Goal: Task Accomplishment & Management: Manage account settings

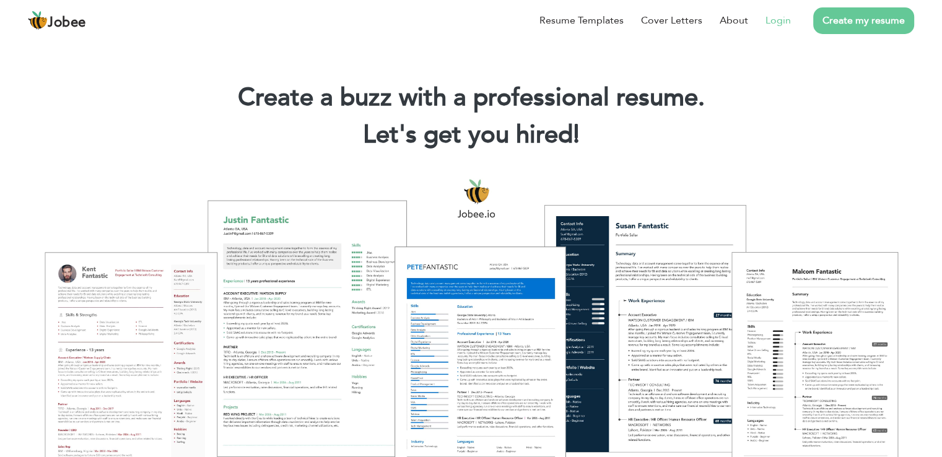
click at [779, 19] on link "Login" at bounding box center [777, 20] width 25 height 15
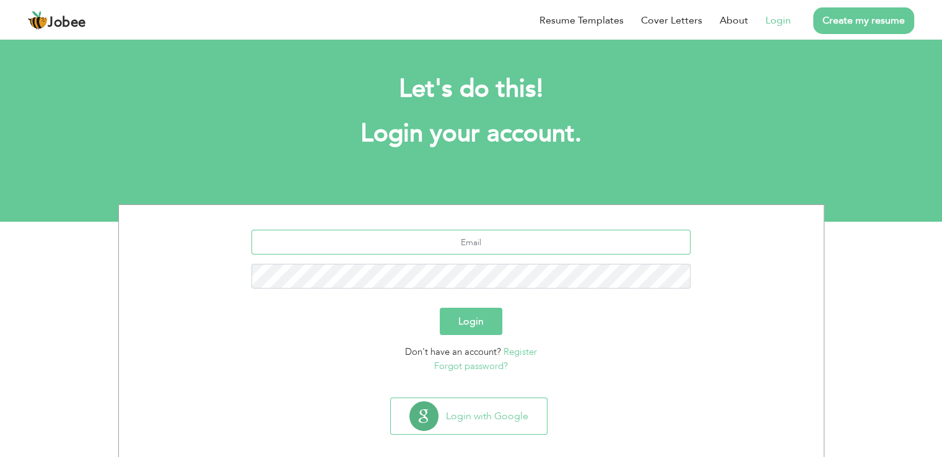
click at [464, 242] on input "text" at bounding box center [470, 242] width 439 height 25
type input "[EMAIL_ADDRESS][DOMAIN_NAME]"
click at [453, 313] on button "Login" at bounding box center [471, 321] width 63 height 27
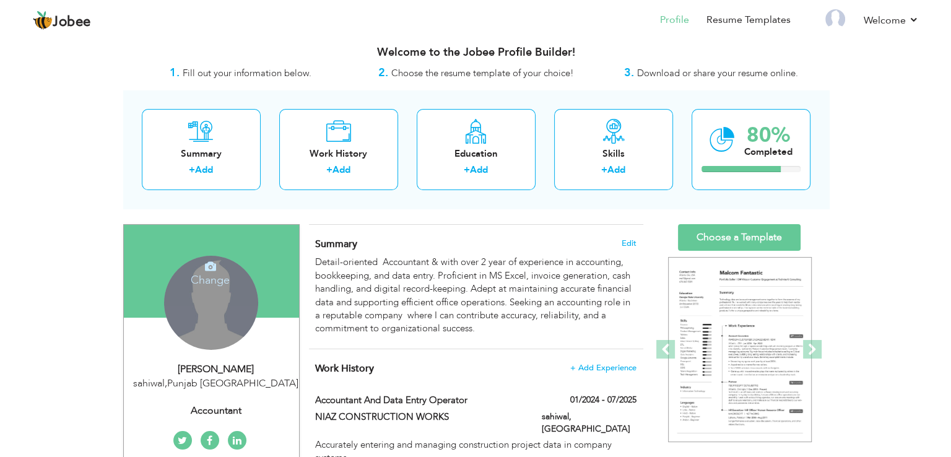
scroll to position [186, 0]
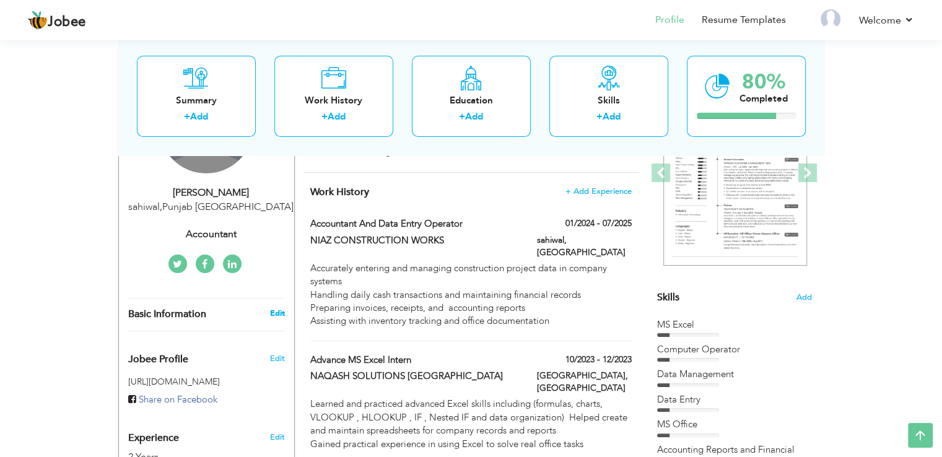
click at [270, 312] on link "Edit" at bounding box center [276, 313] width 15 height 11
type input "[PERSON_NAME]"
type input "Raza"
type input "[PHONE_NUMBER]"
select select "number:166"
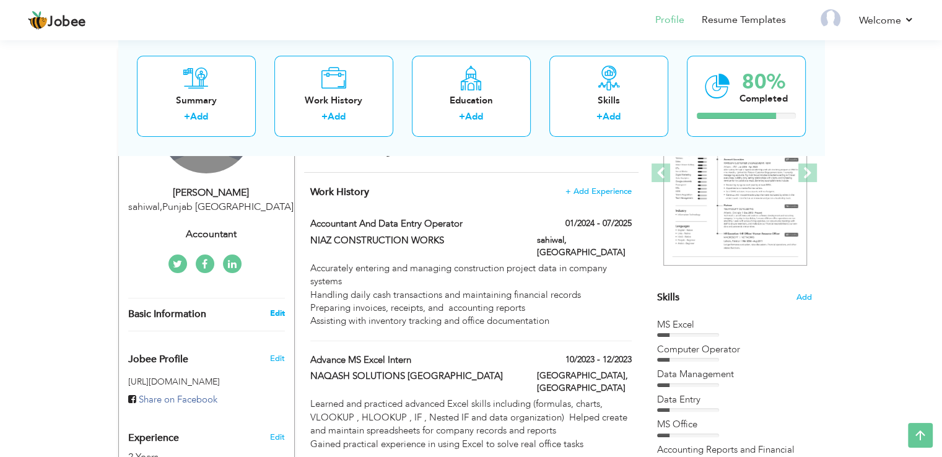
type input "[GEOGRAPHIC_DATA]"
type input "sahiwal"
select select "number:4"
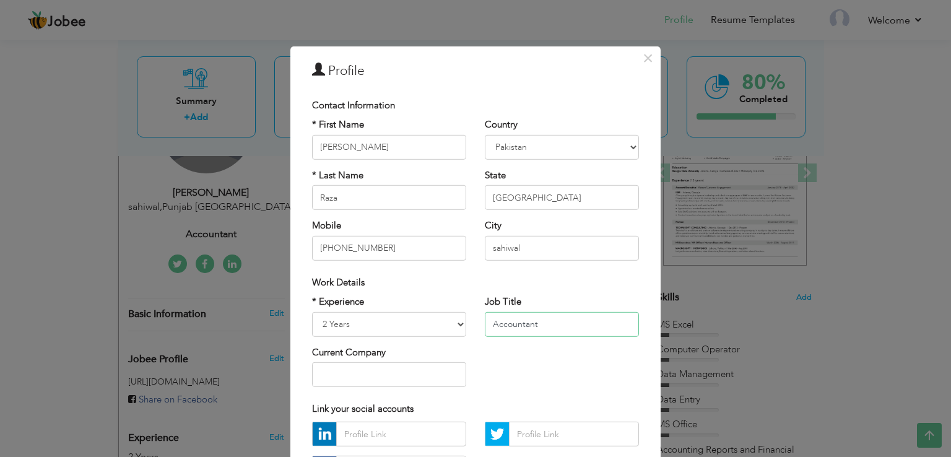
click at [538, 324] on input "Accountant" at bounding box center [562, 324] width 154 height 25
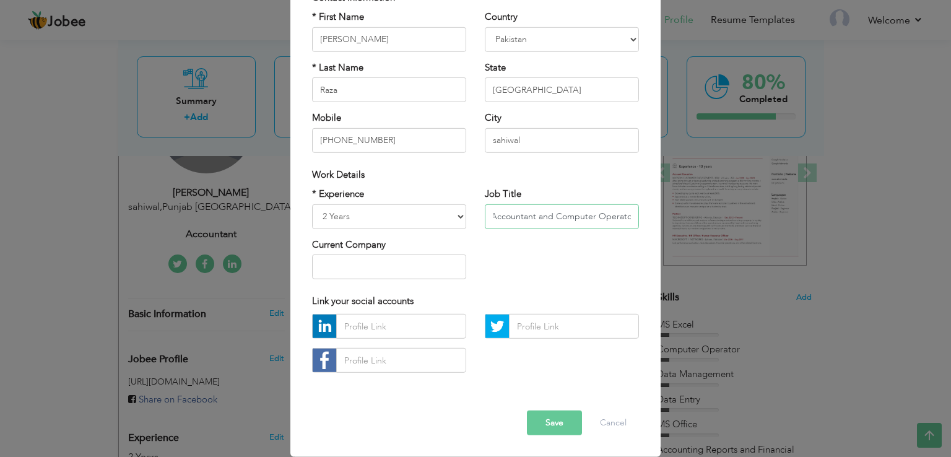
type input "Accountant and Computer Operator"
click at [555, 425] on button "Save" at bounding box center [554, 423] width 55 height 25
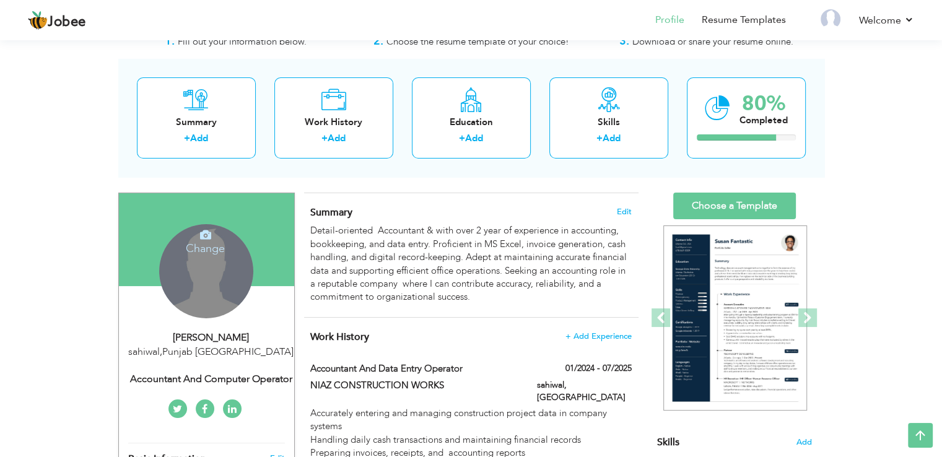
scroll to position [0, 0]
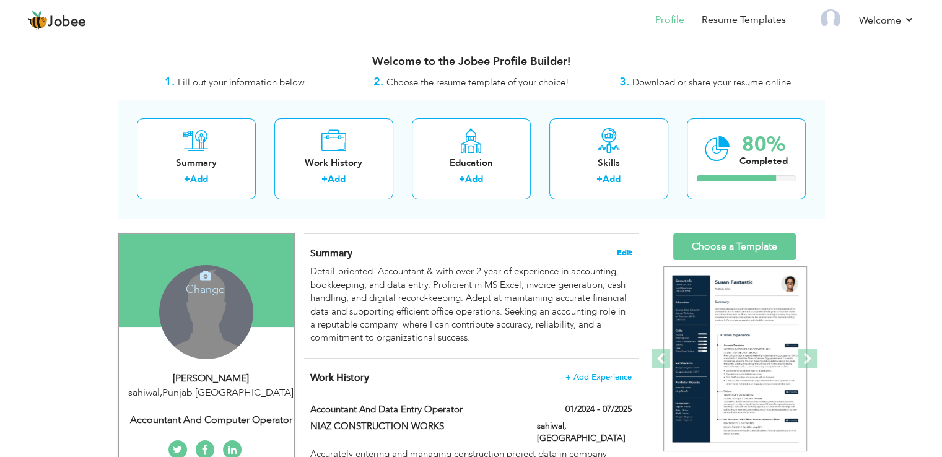
click at [617, 252] on span "Edit" at bounding box center [624, 252] width 15 height 9
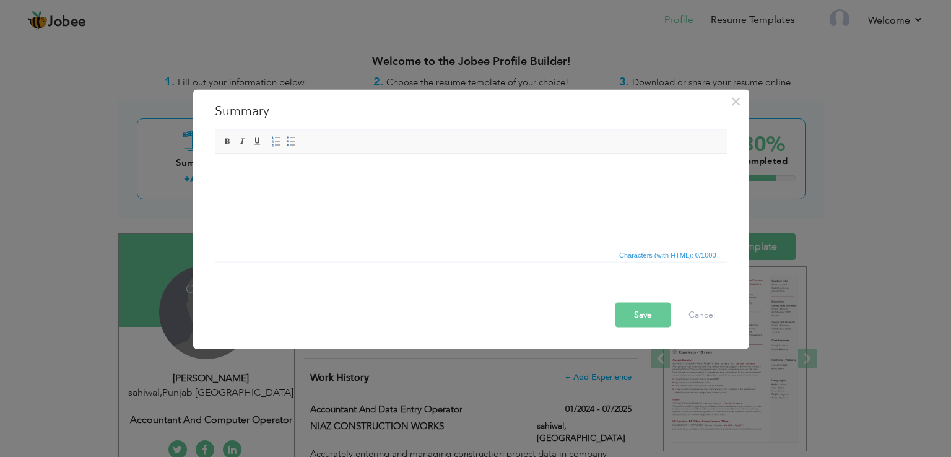
click at [425, 154] on html at bounding box center [471, 154] width 512 height 0
click at [424, 154] on html at bounding box center [471, 154] width 512 height 0
click at [738, 97] on span "×" at bounding box center [736, 101] width 11 height 22
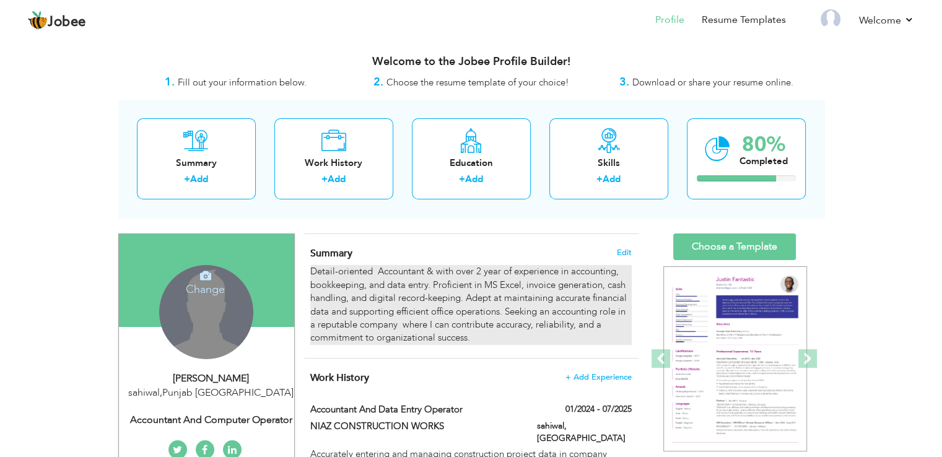
click at [455, 277] on div "Detail-oriented Accountant & with over 2 year of experience in accounting, book…" at bounding box center [470, 305] width 321 height 80
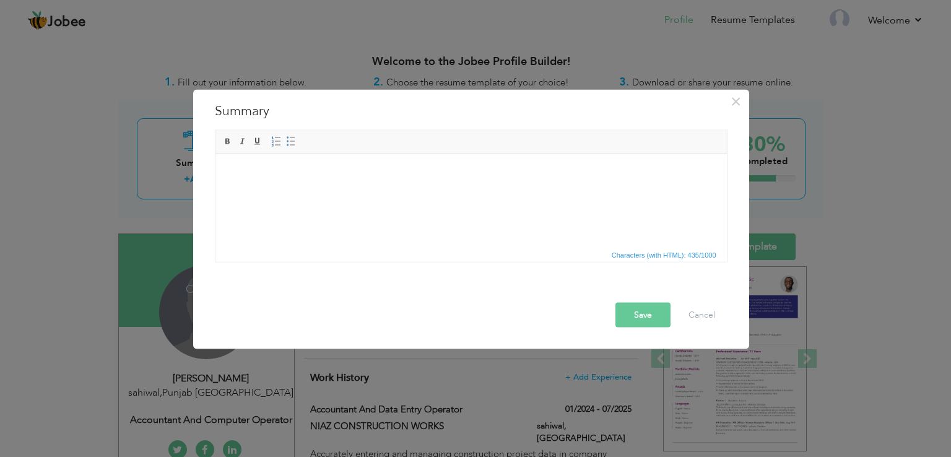
click at [284, 154] on html at bounding box center [471, 154] width 512 height 0
click at [692, 310] on button "Cancel" at bounding box center [701, 315] width 51 height 25
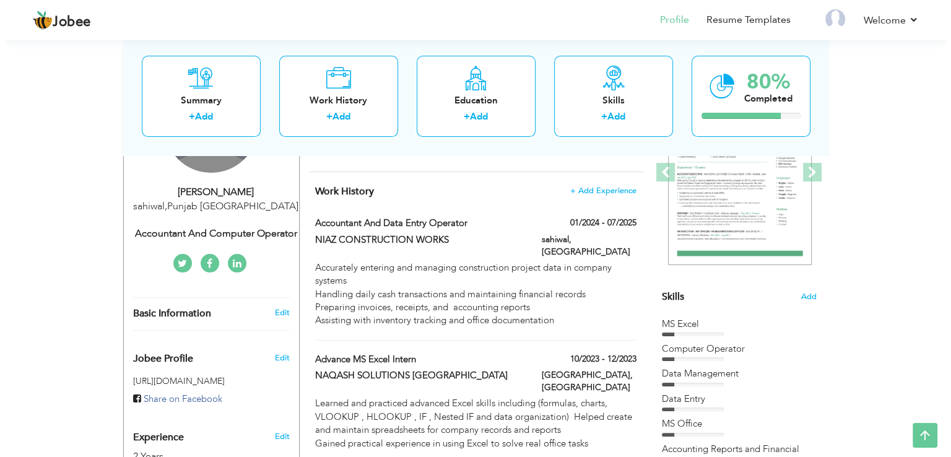
scroll to position [186, 0]
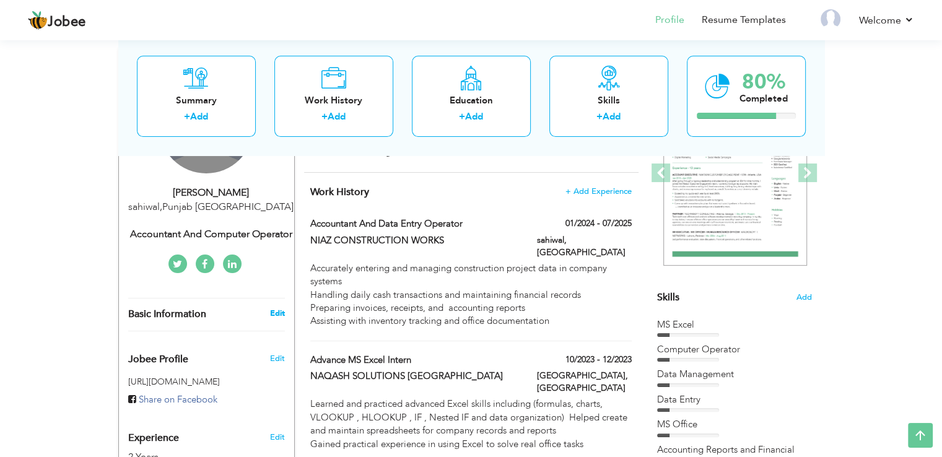
click at [279, 312] on link "Edit" at bounding box center [276, 313] width 15 height 11
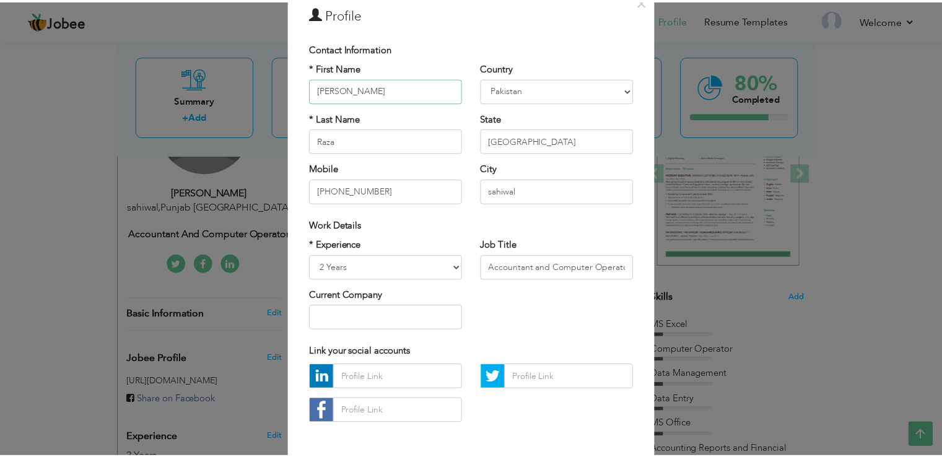
scroll to position [108, 0]
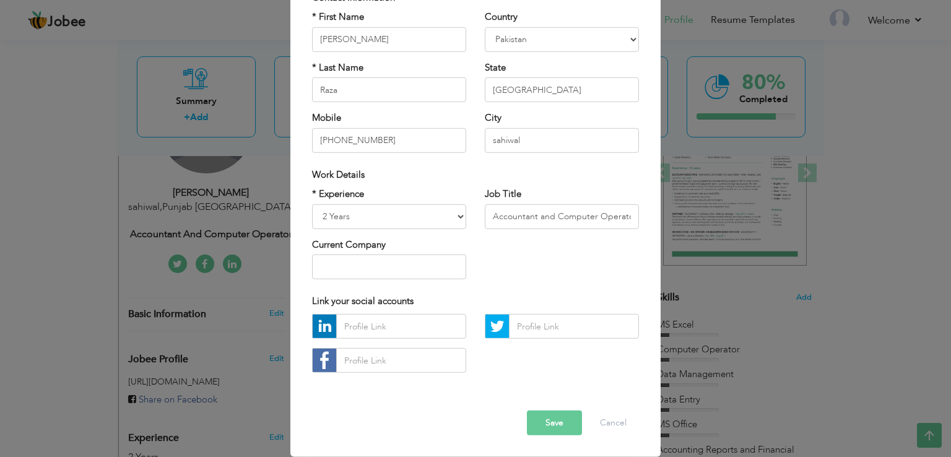
click at [555, 417] on button "Save" at bounding box center [554, 423] width 55 height 25
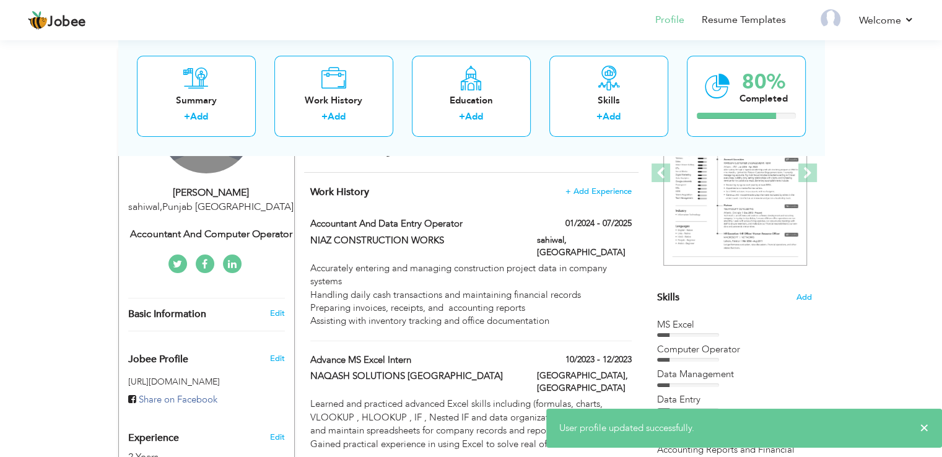
scroll to position [0, 0]
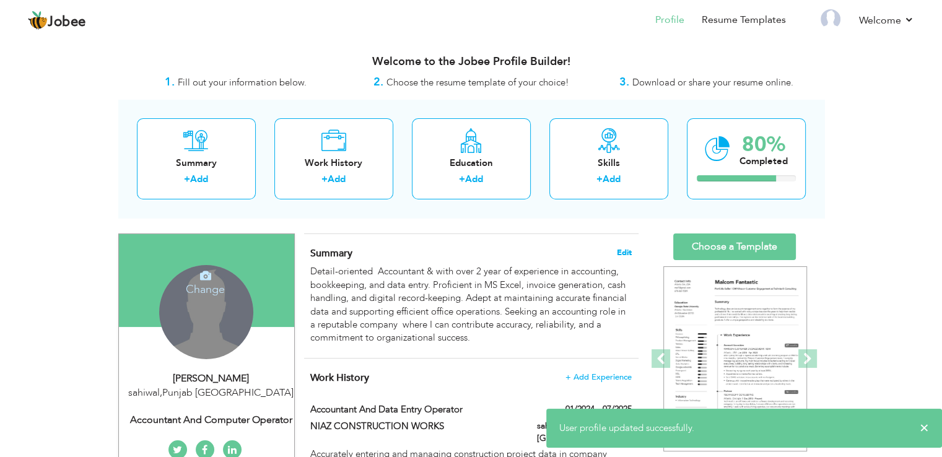
click at [621, 251] on span "Edit" at bounding box center [624, 252] width 15 height 9
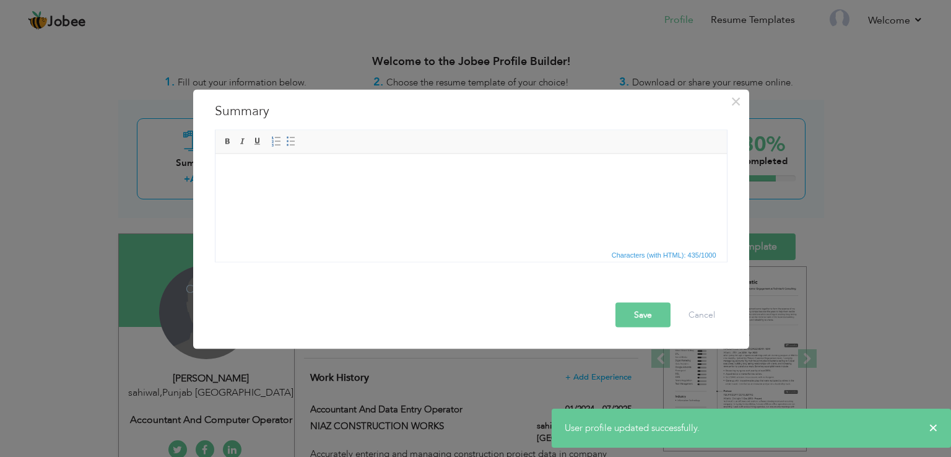
click at [368, 154] on html at bounding box center [471, 154] width 512 height 0
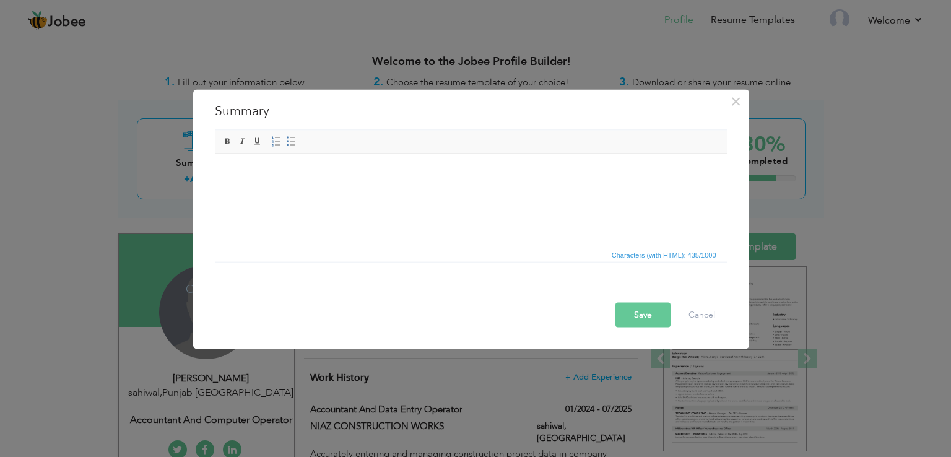
click at [632, 252] on span "Characters (with HTML): 435/1000" at bounding box center [664, 255] width 110 height 11
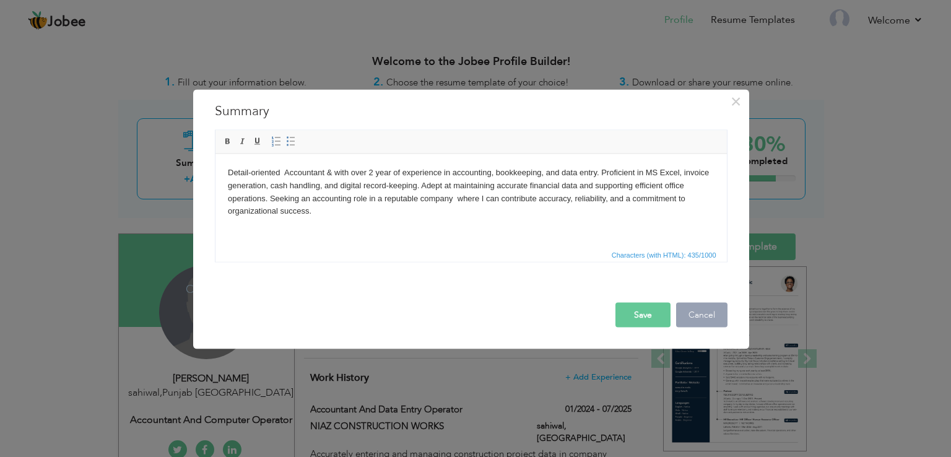
click at [689, 319] on button "Cancel" at bounding box center [701, 315] width 51 height 25
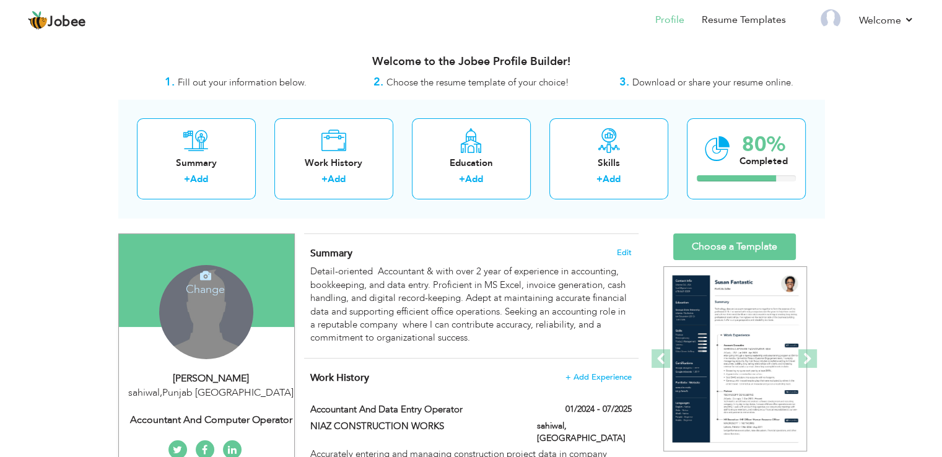
click at [616, 251] on h4 "Summary Edit" at bounding box center [470, 253] width 321 height 12
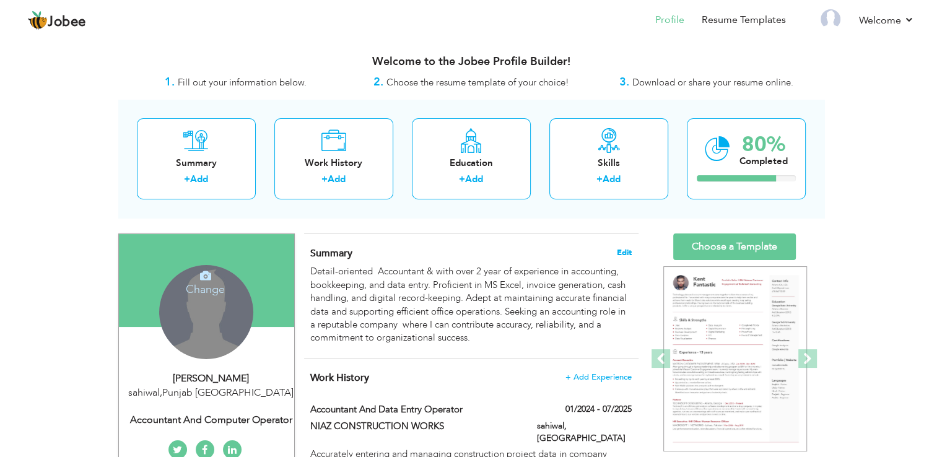
click at [622, 252] on span "Edit" at bounding box center [624, 252] width 15 height 9
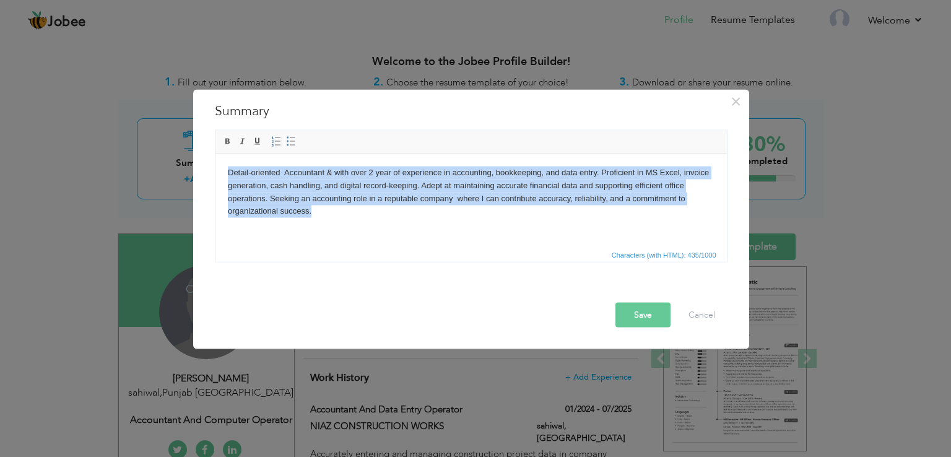
drag, startPoint x: 227, startPoint y: 171, endPoint x: 401, endPoint y: 225, distance: 182.4
click at [399, 225] on html "Detail-oriented Accountant & with over 2 year of experience in accounting, book…" at bounding box center [471, 192] width 512 height 76
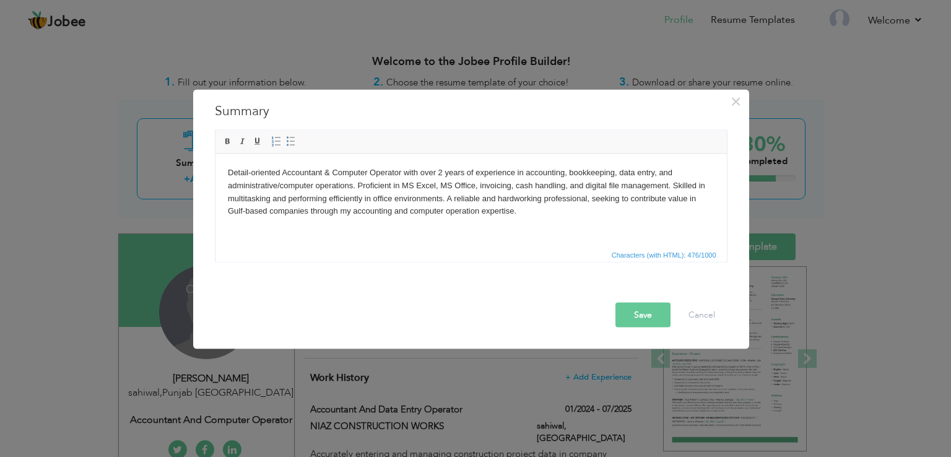
click at [265, 211] on body "Detail-oriented Accountant & Computer Operator with over 2 years of experience …" at bounding box center [470, 191] width 487 height 51
click at [645, 316] on button "Save" at bounding box center [643, 315] width 55 height 25
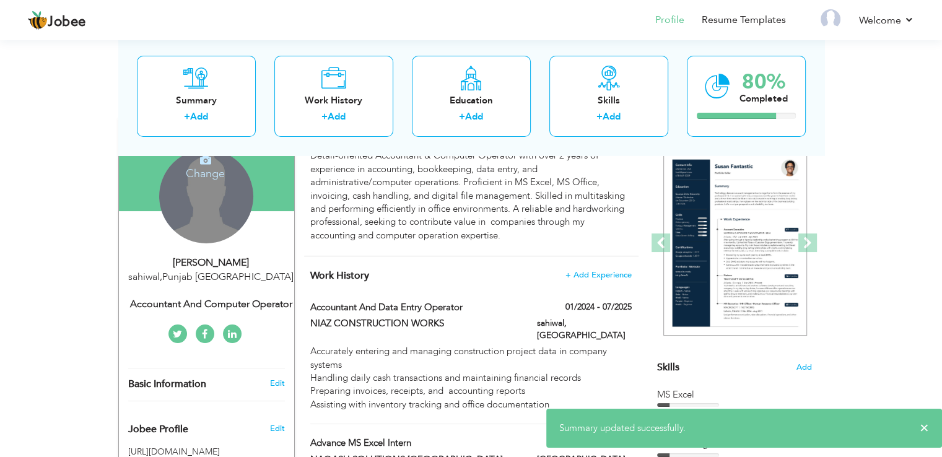
scroll to position [186, 0]
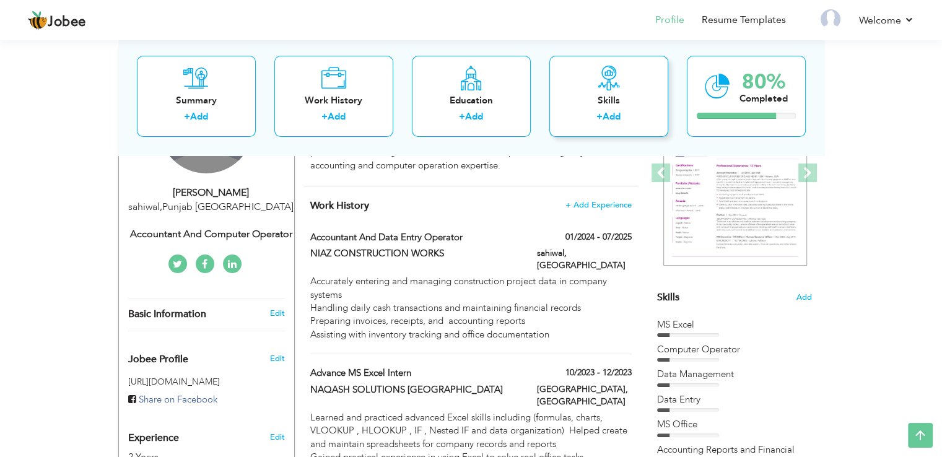
click at [617, 99] on div "Skills" at bounding box center [608, 100] width 99 height 13
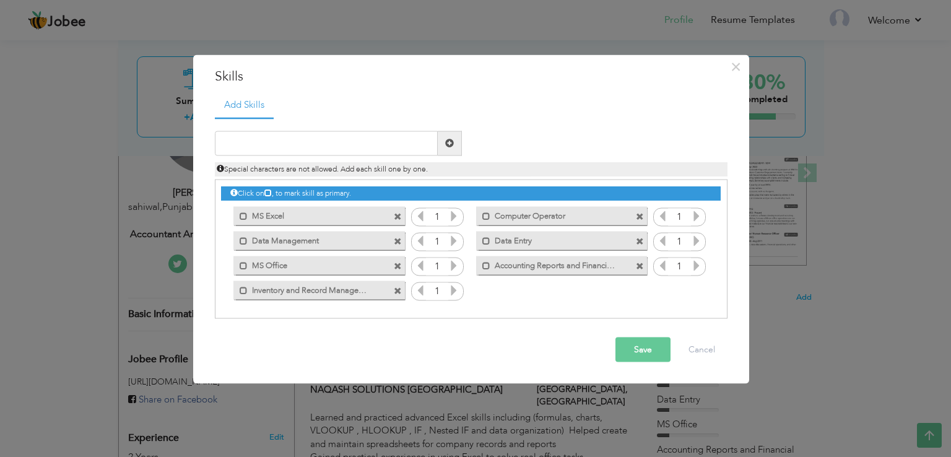
click at [647, 346] on button "Save" at bounding box center [643, 349] width 55 height 25
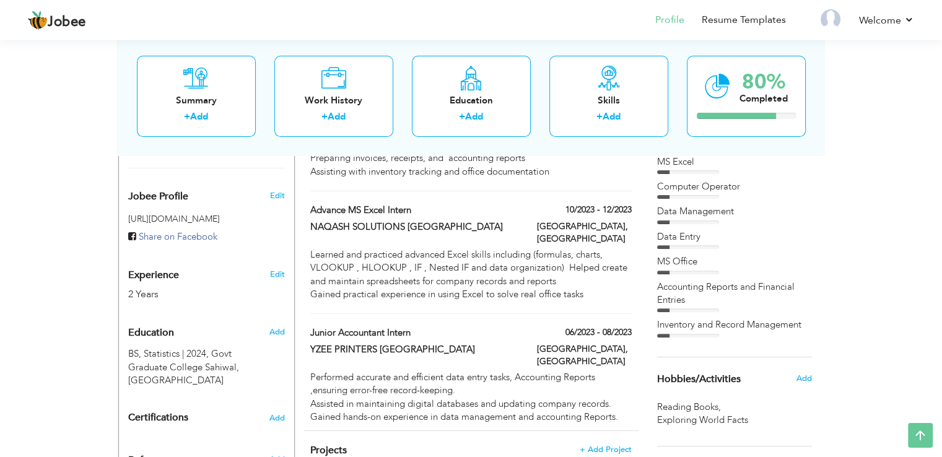
scroll to position [310, 0]
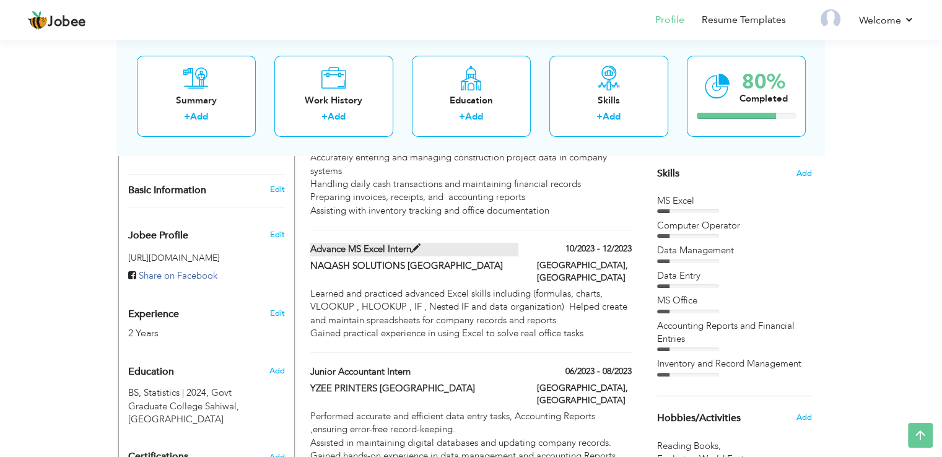
click at [414, 244] on span at bounding box center [415, 248] width 9 height 9
type input "Advance MS Excel Intern"
type input "NAQASH SOLUTIONS [GEOGRAPHIC_DATA]"
type input "10/2023"
type input "12/2023"
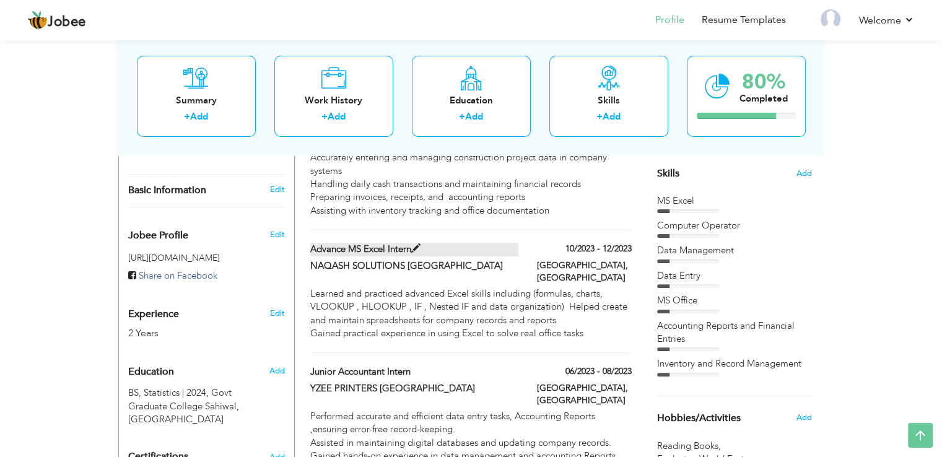
type input "[GEOGRAPHIC_DATA]"
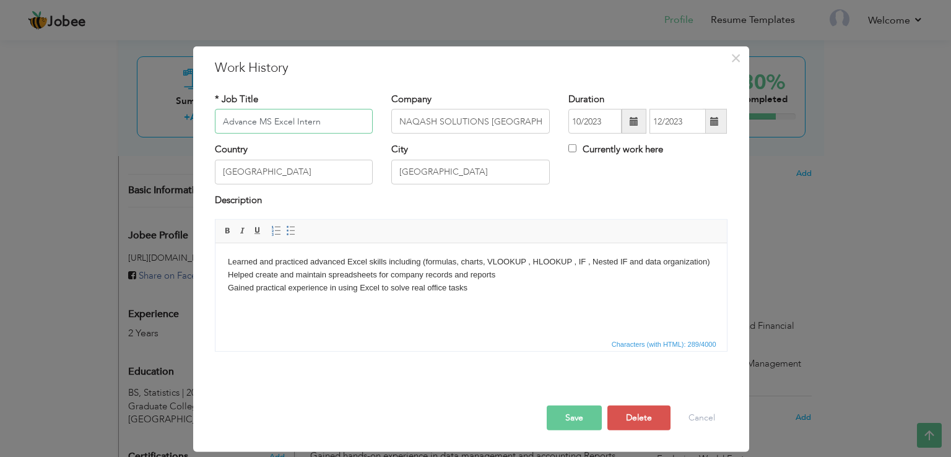
click at [220, 120] on input "Advance MS Excel Intern" at bounding box center [294, 121] width 159 height 25
click at [256, 121] on input "Advance MS Excel Intern" at bounding box center [294, 121] width 159 height 25
click at [222, 121] on input "Advance MS Excel Intern" at bounding box center [294, 121] width 159 height 25
type input "Computer Operator and Advance MS Excel Intern"
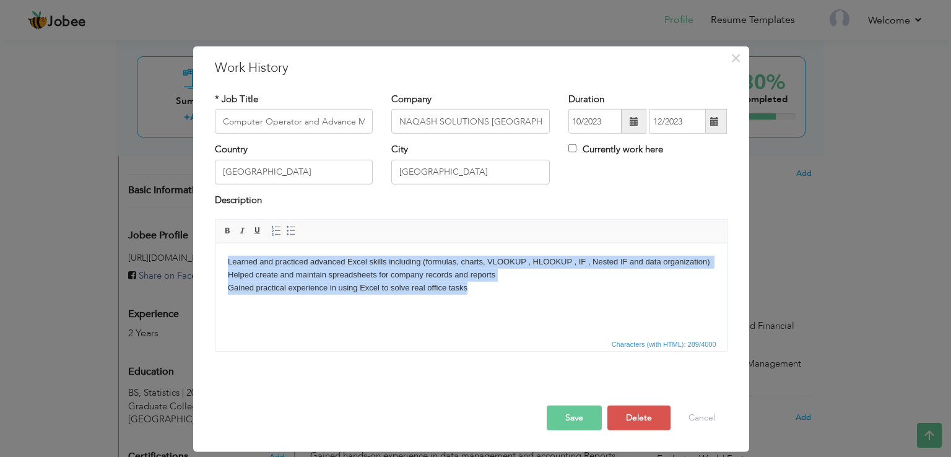
drag, startPoint x: 225, startPoint y: 260, endPoint x: 528, endPoint y: 300, distance: 305.5
click at [528, 300] on html "Learned and practiced advanced Excel skills including (formulas, charts, VLOOKU…" at bounding box center [471, 274] width 512 height 63
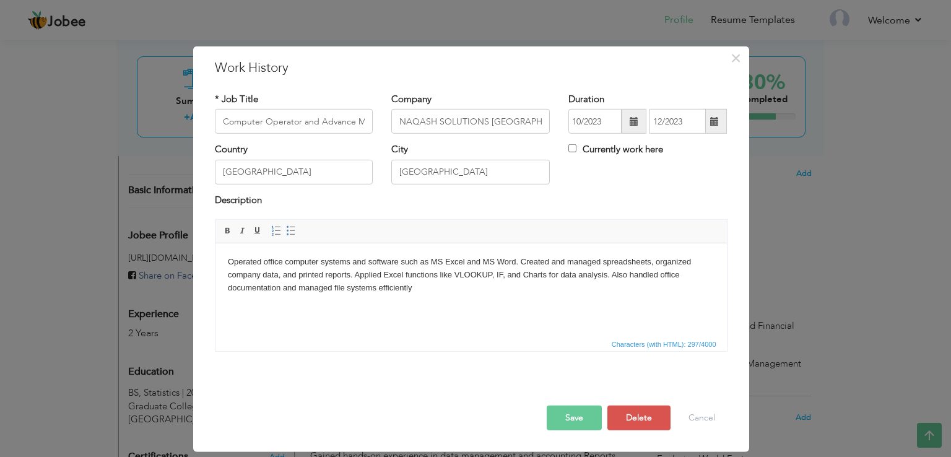
click at [576, 420] on button "Save" at bounding box center [574, 418] width 55 height 25
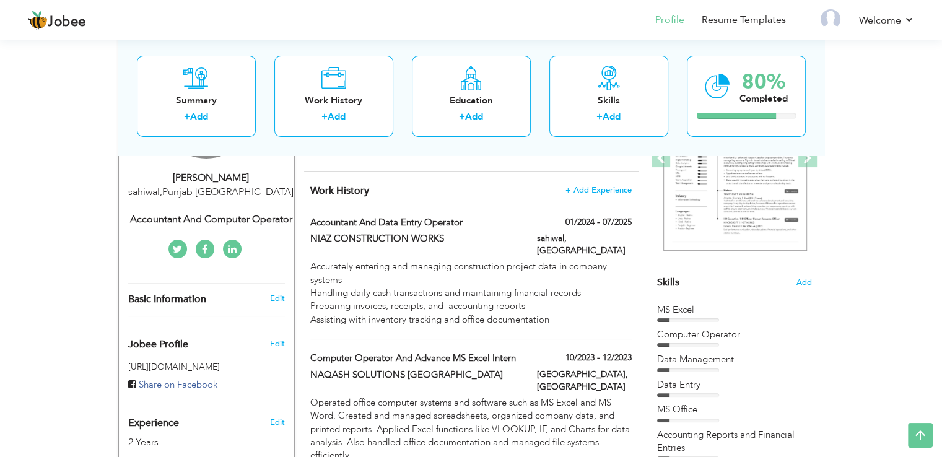
scroll to position [124, 0]
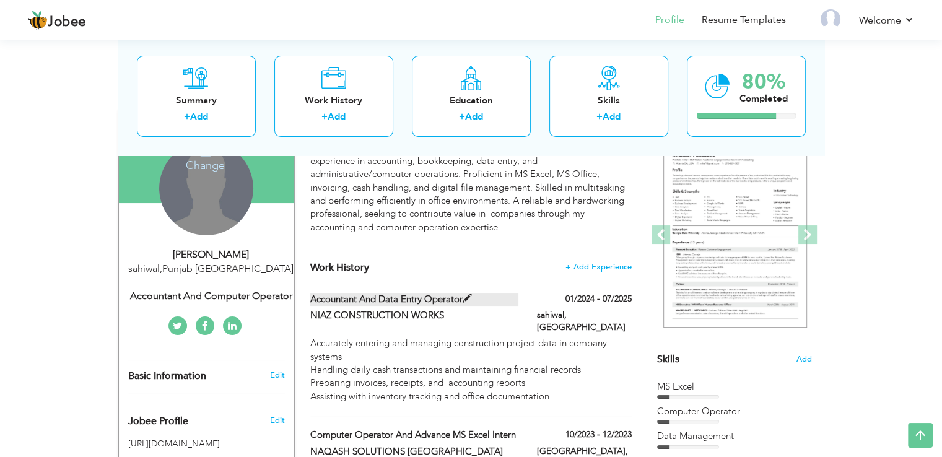
click at [471, 297] on span at bounding box center [467, 298] width 9 height 9
type input "Accountant and Data Entry Operator"
type input "NIAZ CONSTRUCTION WORKS"
type input "01/2024"
type input "07/2025"
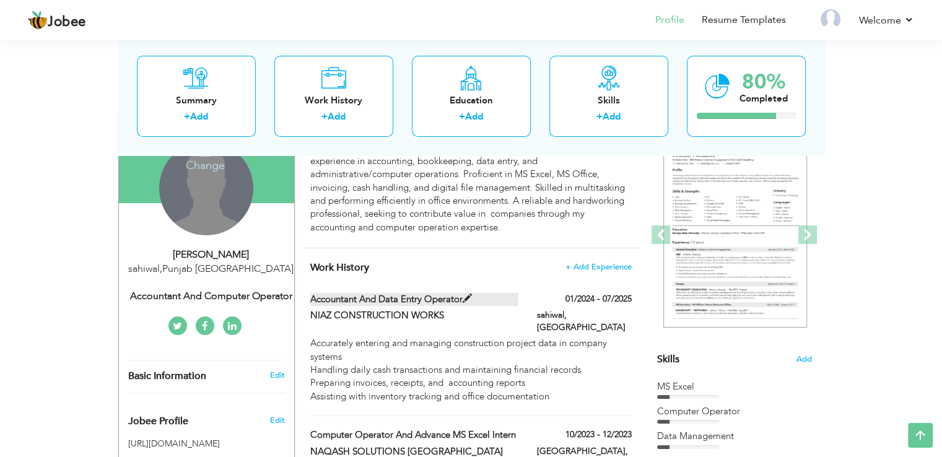
type input "sahiwal"
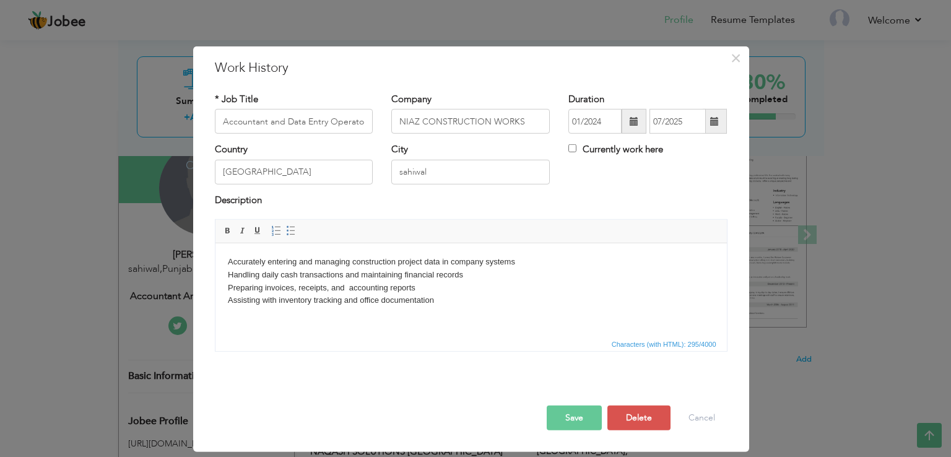
click at [440, 303] on body "Accurately entering and managing construction project data in company systems H…" at bounding box center [470, 281] width 487 height 51
click at [590, 413] on button "Save" at bounding box center [574, 418] width 55 height 25
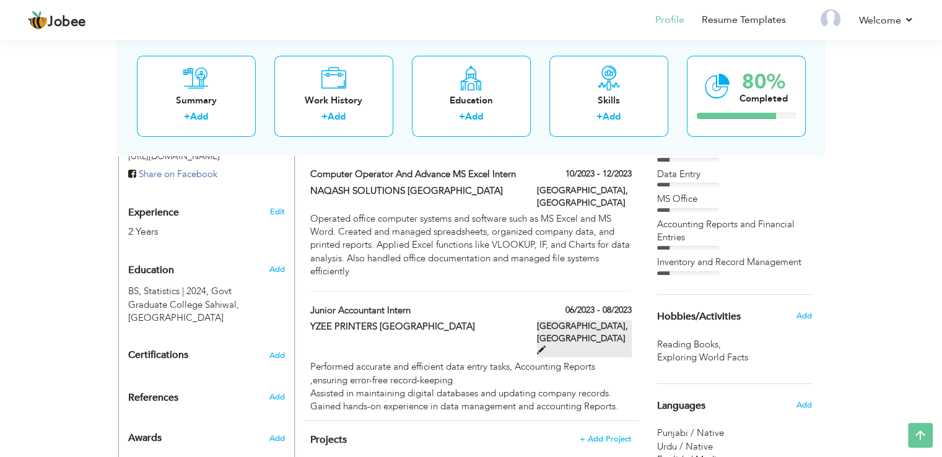
scroll to position [535, 0]
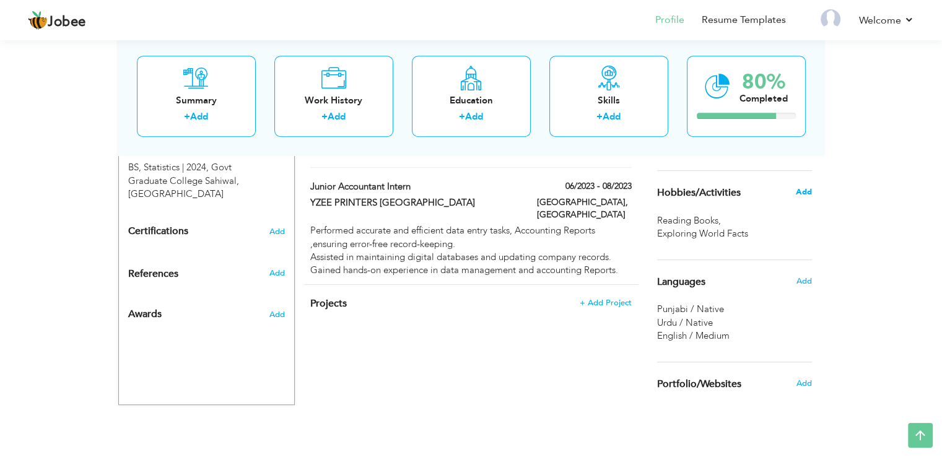
click at [798, 188] on span "Add" at bounding box center [803, 191] width 16 height 11
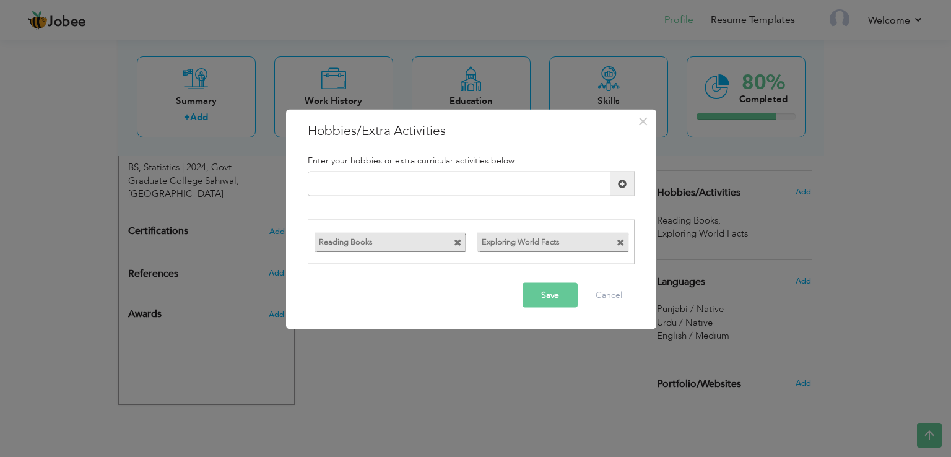
click at [622, 242] on span at bounding box center [621, 242] width 8 height 8
click at [432, 180] on input "text" at bounding box center [459, 184] width 303 height 25
paste input "Exploring Computer Tools"
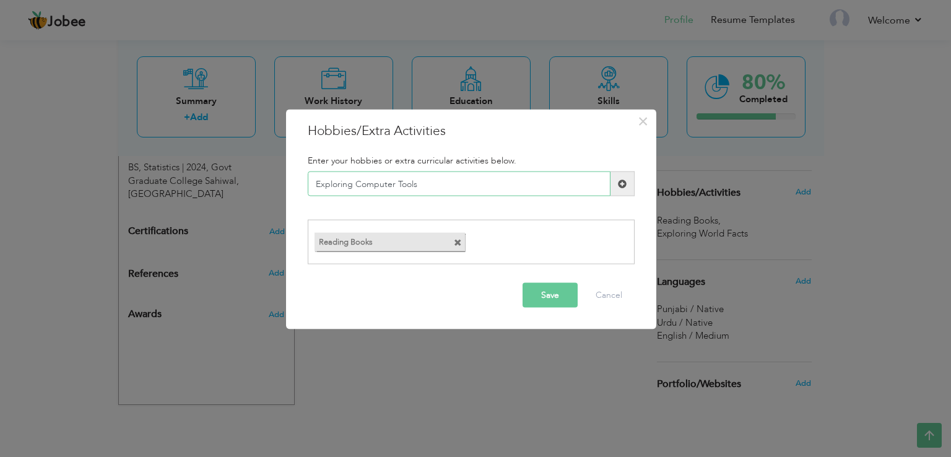
type input "Exploring Computer Tools"
click at [624, 184] on span at bounding box center [622, 183] width 9 height 9
click at [338, 183] on input "text" at bounding box center [459, 184] width 303 height 25
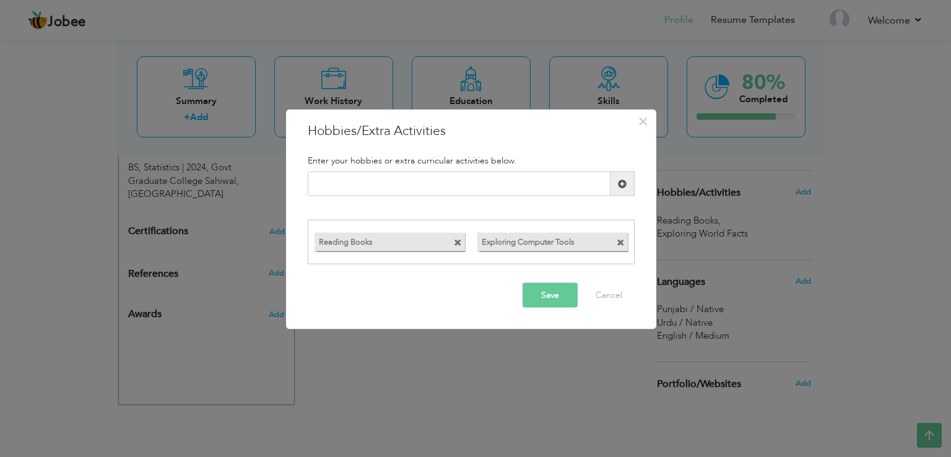
click at [369, 356] on div "× Hobbies/Extra Activities Enter your hobbies or extra curricular activities be…" at bounding box center [475, 228] width 951 height 457
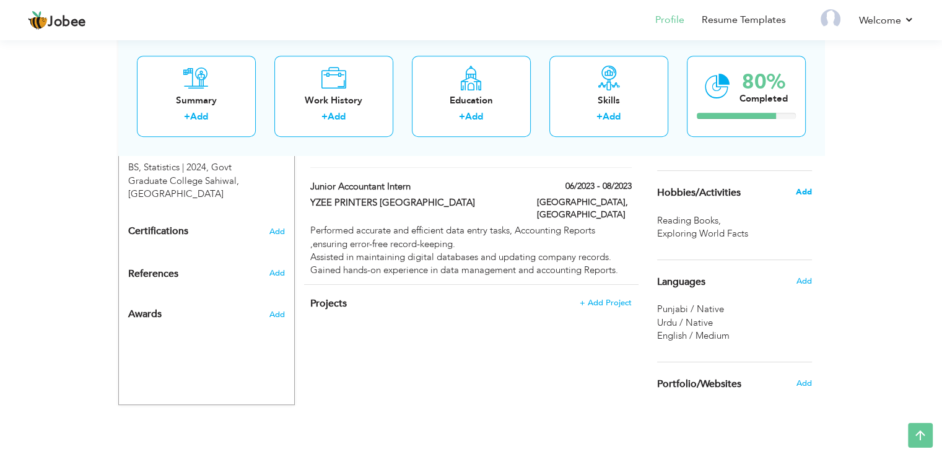
click at [804, 186] on span "Add" at bounding box center [803, 191] width 16 height 11
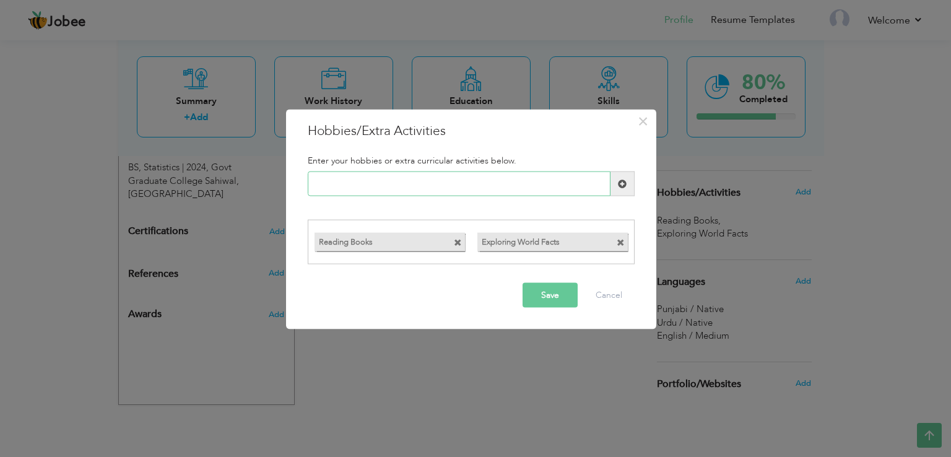
paste input "Exploring Computer Tools"
type input "Exploring Computer Tools"
drag, startPoint x: 626, startPoint y: 185, endPoint x: 624, endPoint y: 194, distance: 10.0
click at [626, 184] on span at bounding box center [622, 183] width 9 height 9
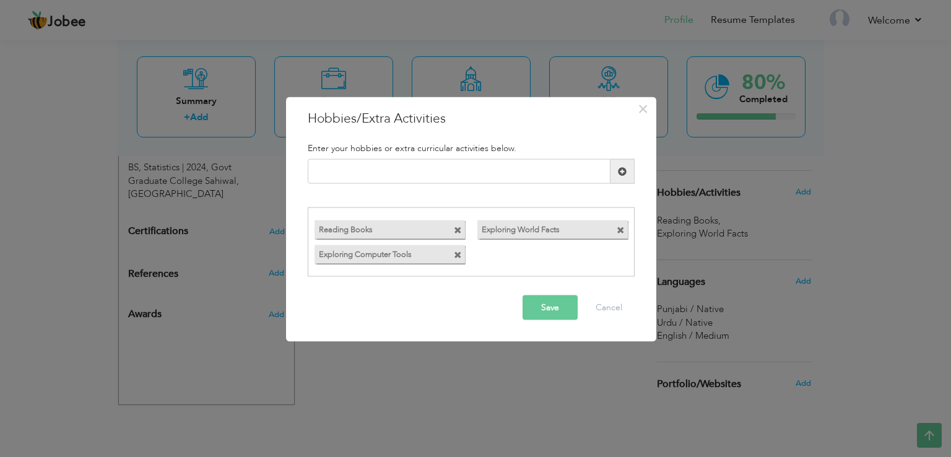
click at [622, 230] on span at bounding box center [621, 230] width 8 height 8
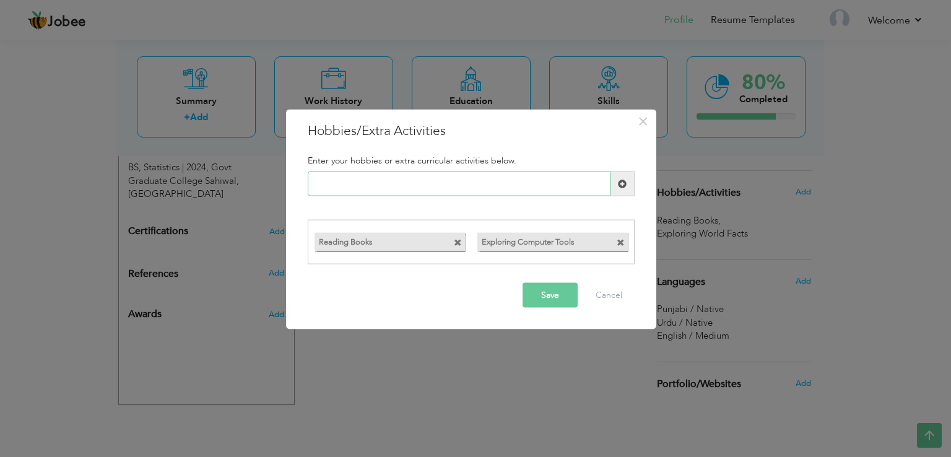
click at [395, 188] on input "text" at bounding box center [459, 184] width 303 height 25
click at [354, 184] on input "Exploring Accounting Soft" at bounding box center [459, 184] width 303 height 25
click at [411, 184] on input "Explore Accounting Soft" at bounding box center [459, 184] width 303 height 25
click at [425, 186] on input "Explore Accounting Softwa" at bounding box center [459, 184] width 303 height 25
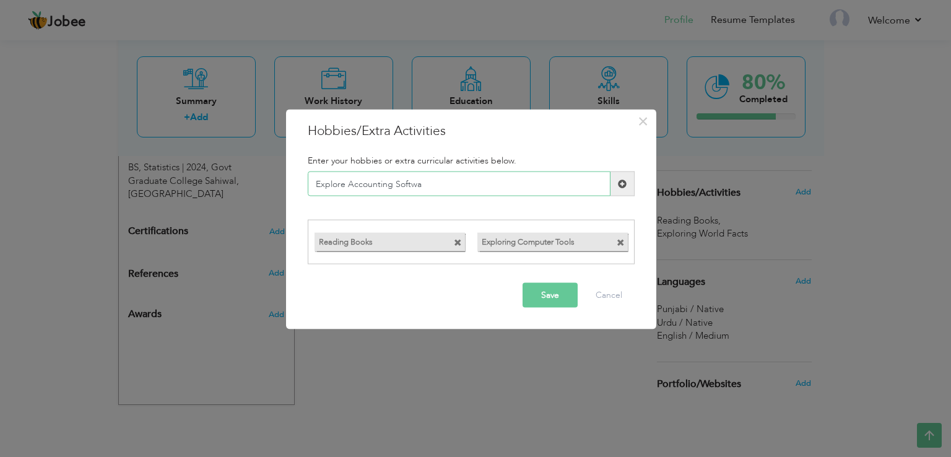
click at [425, 186] on input "Explore Accounting Softwa" at bounding box center [459, 184] width 303 height 25
type input "E"
click at [549, 292] on button "Save" at bounding box center [550, 294] width 55 height 25
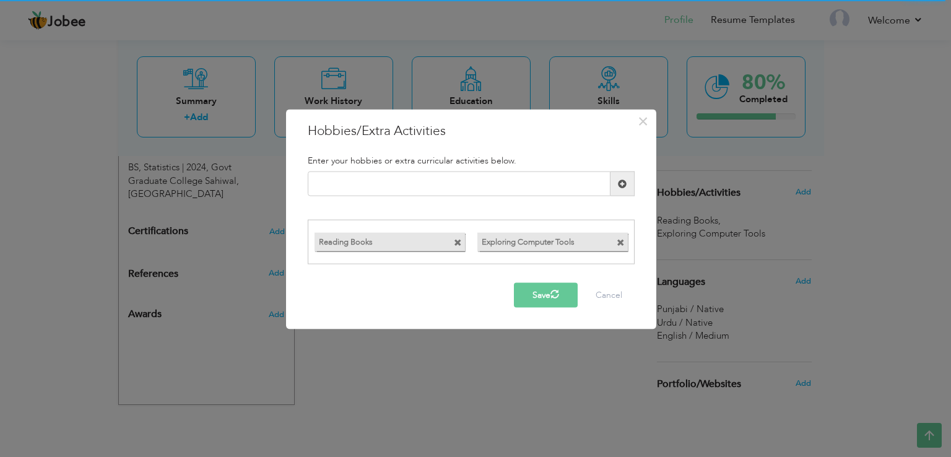
click at [536, 294] on button "Save" at bounding box center [546, 294] width 64 height 25
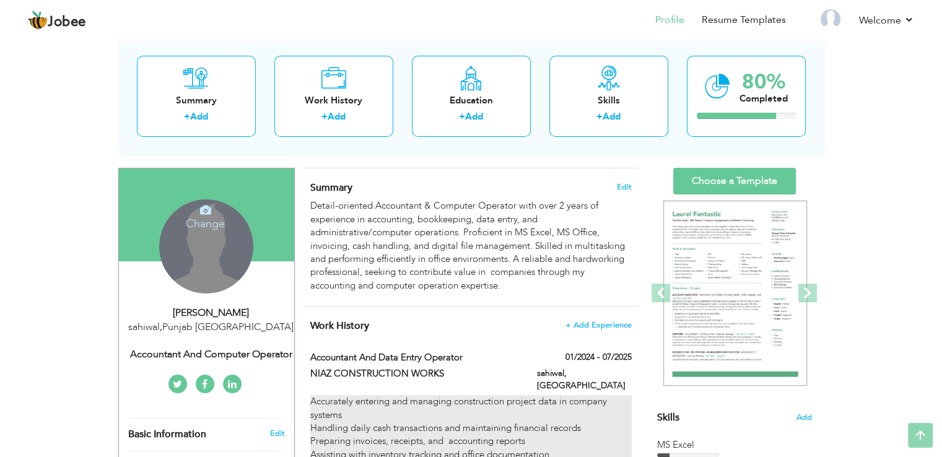
scroll to position [0, 0]
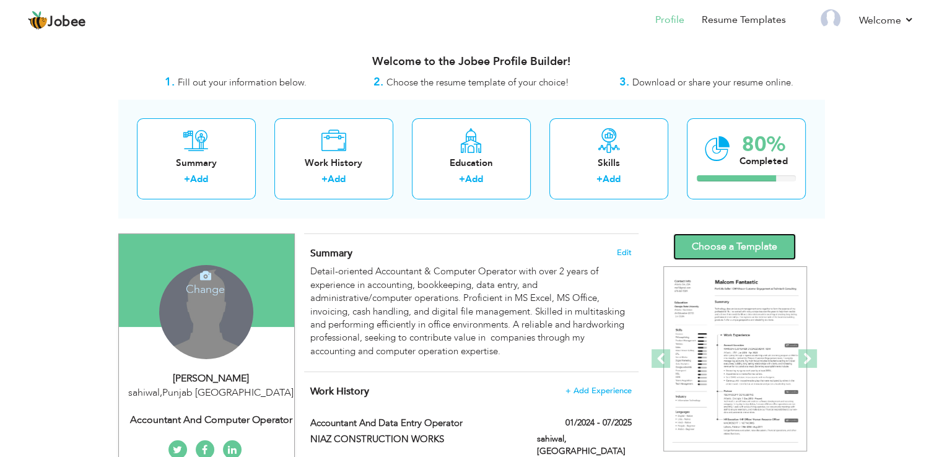
click at [757, 243] on link "Choose a Template" at bounding box center [734, 246] width 123 height 27
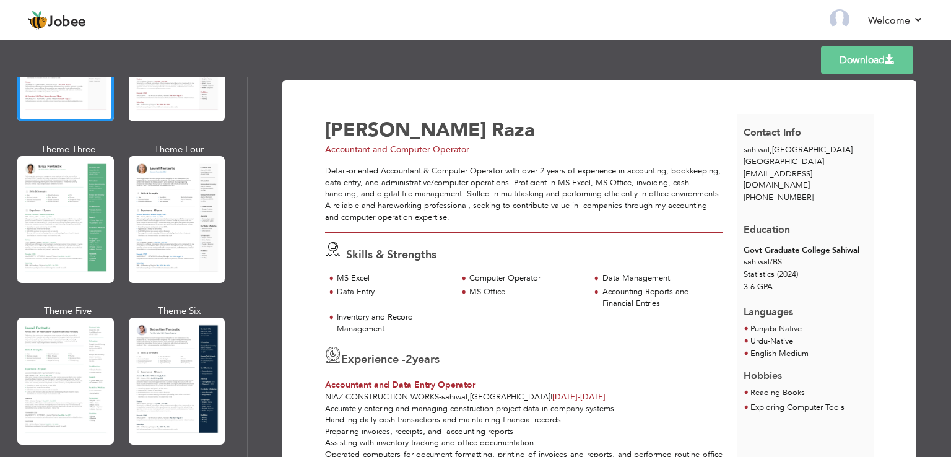
scroll to position [310, 0]
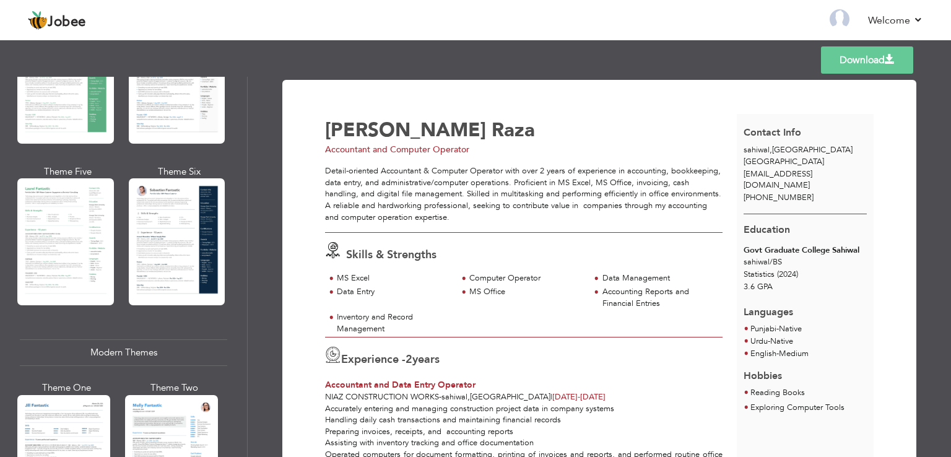
drag, startPoint x: 45, startPoint y: 223, endPoint x: 68, endPoint y: 222, distance: 22.9
click at [45, 223] on div at bounding box center [65, 241] width 97 height 127
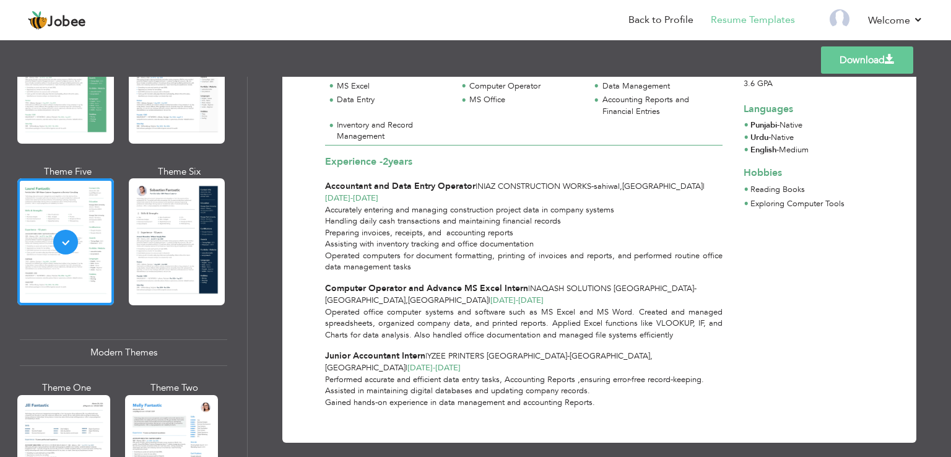
scroll to position [0, 0]
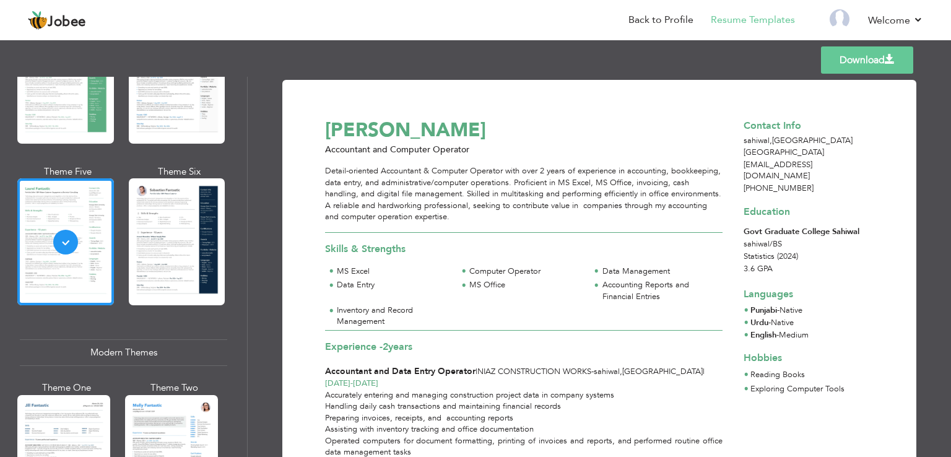
click at [866, 58] on link "Download" at bounding box center [867, 59] width 92 height 27
